Goal: Task Accomplishment & Management: Manage account settings

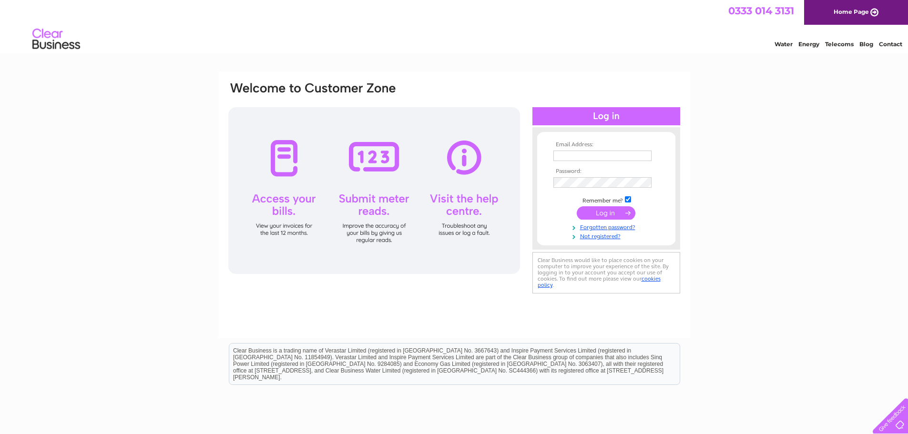
click at [559, 156] on input "text" at bounding box center [603, 156] width 98 height 10
type input "[EMAIL_ADDRESS][DOMAIN_NAME]"
click at [586, 226] on link "Forgotten password?" at bounding box center [608, 226] width 108 height 9
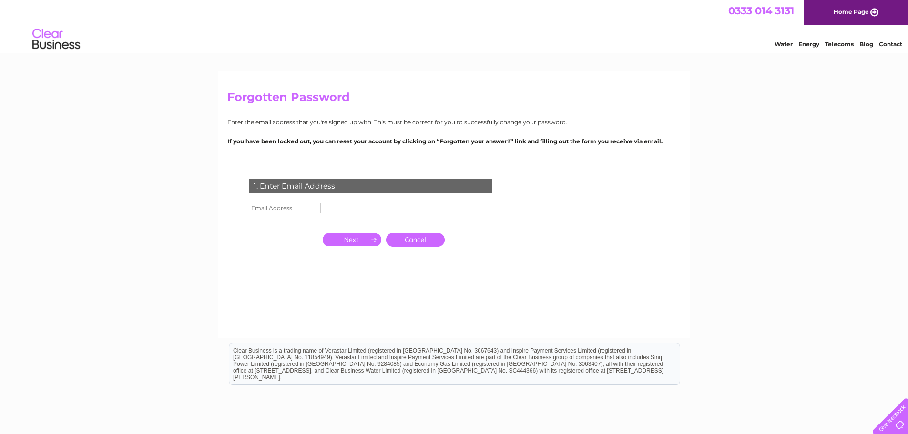
click at [383, 183] on div "1. Enter Email Address" at bounding box center [370, 186] width 243 height 14
click at [369, 185] on div "1. Enter Email Address" at bounding box center [370, 186] width 243 height 14
click at [352, 208] on input "text" at bounding box center [369, 208] width 99 height 11
type input "info@ptsglasgowltd.co.uk"
click at [359, 240] on input "button" at bounding box center [352, 239] width 59 height 13
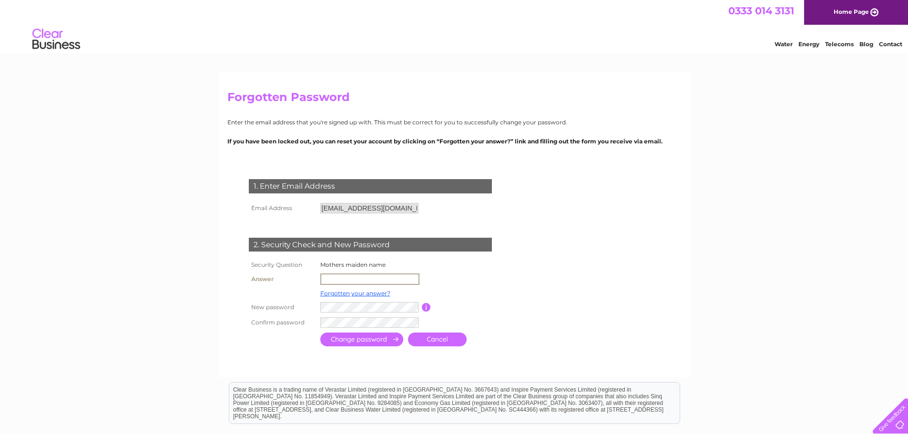
click at [339, 283] on input "text" at bounding box center [369, 279] width 99 height 11
click at [336, 281] on input "text" at bounding box center [369, 279] width 99 height 11
type input "MOON"
click at [422, 303] on input "button" at bounding box center [425, 306] width 9 height 9
click at [354, 343] on input "submit" at bounding box center [361, 339] width 83 height 14
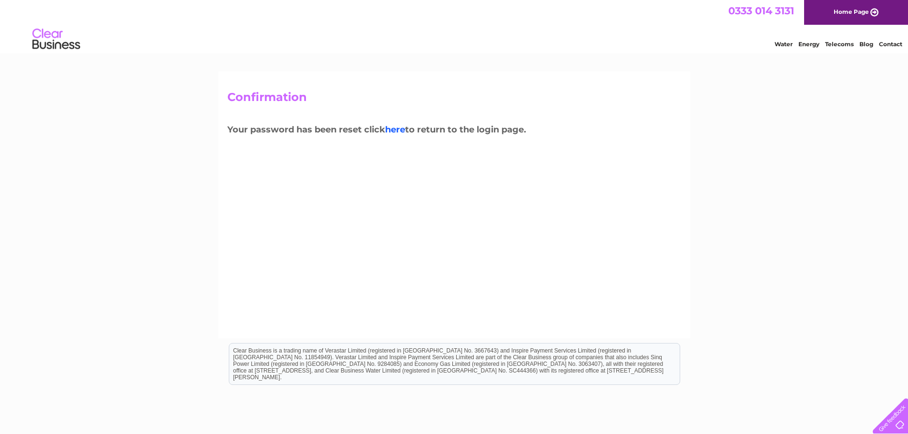
click at [398, 128] on link "here" at bounding box center [395, 129] width 20 height 10
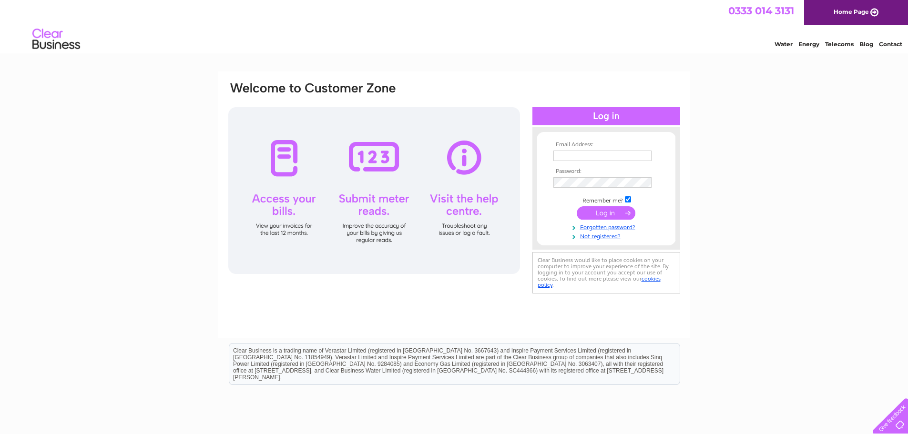
click at [591, 123] on div at bounding box center [607, 116] width 148 height 18
click at [571, 152] on input "text" at bounding box center [603, 156] width 98 height 10
type input "info@ptsglasgowltd.co.uk"
click at [598, 210] on input "submit" at bounding box center [606, 212] width 59 height 13
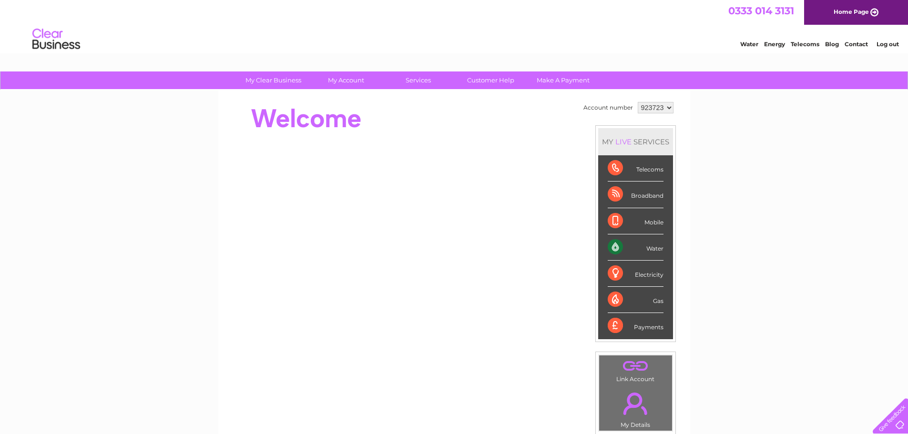
click at [613, 169] on div "Telecoms" at bounding box center [636, 168] width 56 height 26
click at [617, 191] on div "Broadband" at bounding box center [636, 195] width 56 height 26
click at [610, 248] on div "Water" at bounding box center [636, 248] width 56 height 26
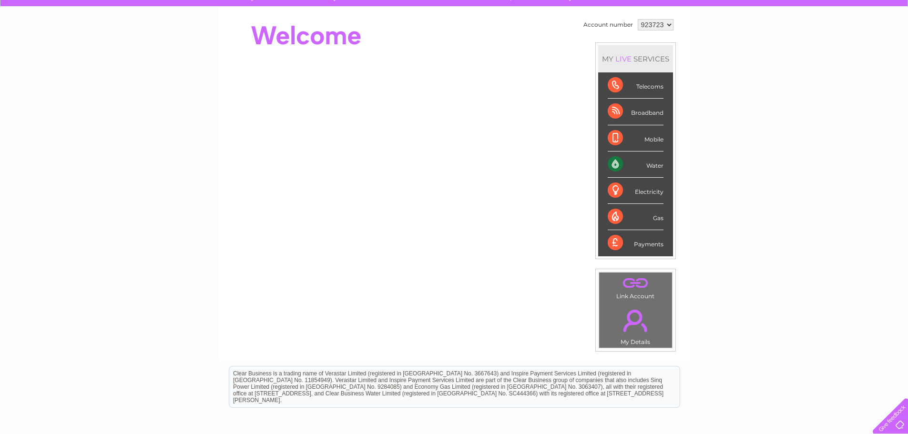
scroll to position [95, 0]
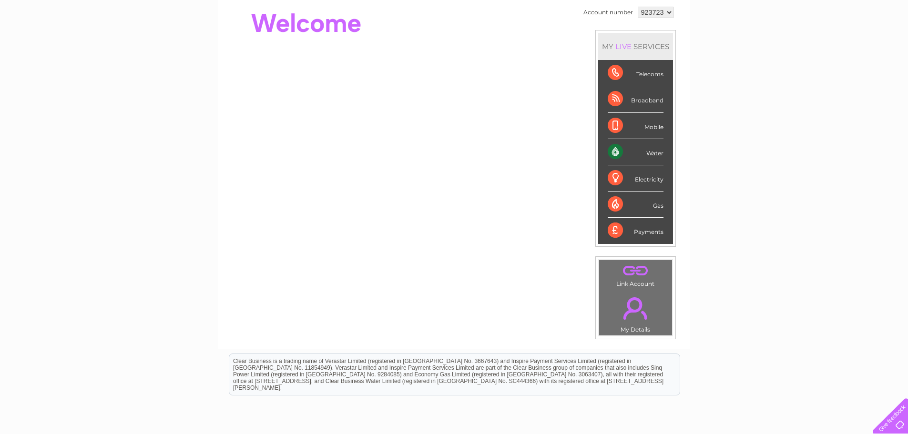
click at [616, 233] on div "Payments" at bounding box center [636, 231] width 56 height 26
click at [637, 232] on div "Payments" at bounding box center [636, 231] width 56 height 26
click at [606, 150] on li "Water" at bounding box center [635, 152] width 75 height 26
click at [619, 175] on div "Electricity" at bounding box center [636, 178] width 56 height 26
click at [617, 181] on div "Electricity" at bounding box center [636, 178] width 56 height 26
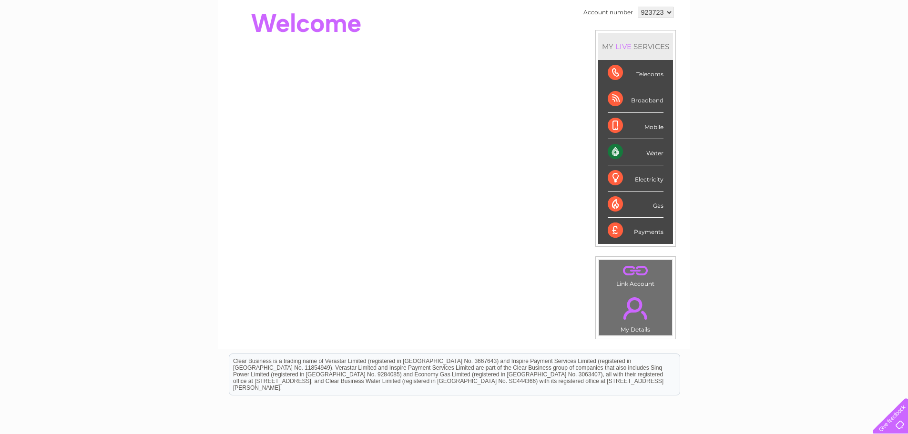
click at [617, 181] on div "Electricity" at bounding box center [636, 178] width 56 height 26
click at [623, 271] on link "." at bounding box center [636, 271] width 68 height 17
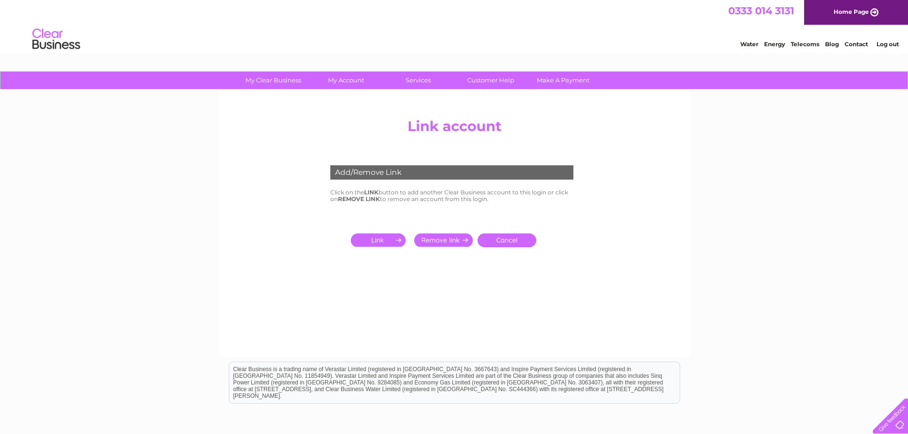
click at [390, 238] on input "submit" at bounding box center [380, 240] width 59 height 13
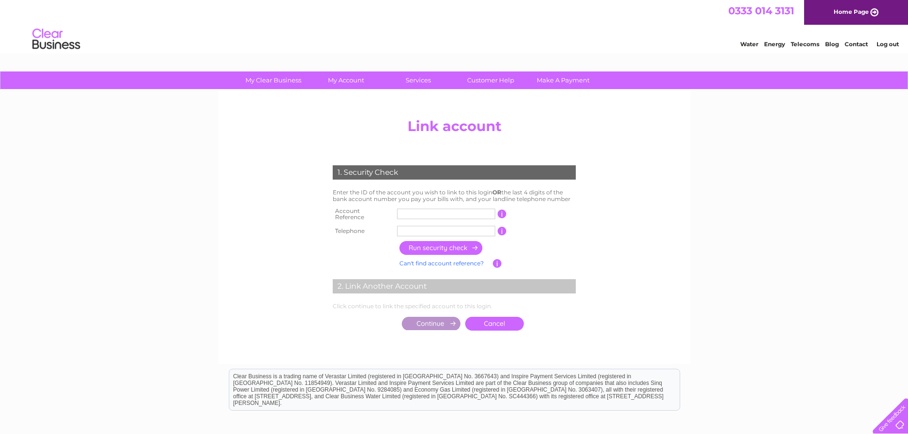
click at [406, 212] on input "text" at bounding box center [446, 214] width 98 height 10
